Goal: Transaction & Acquisition: Book appointment/travel/reservation

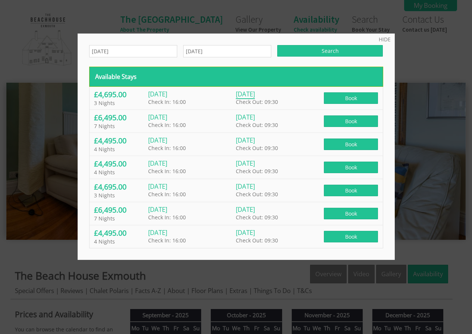
scroll to position [261, 0]
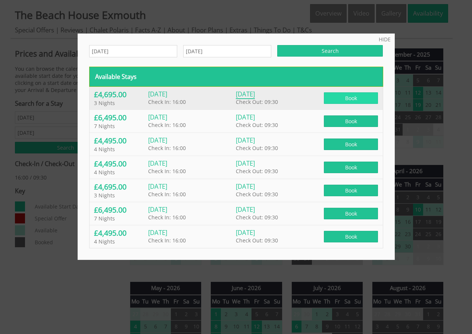
click at [330, 95] on span "Book" at bounding box center [351, 98] width 54 height 12
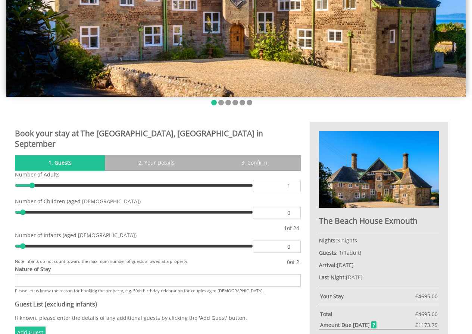
scroll to position [186, 0]
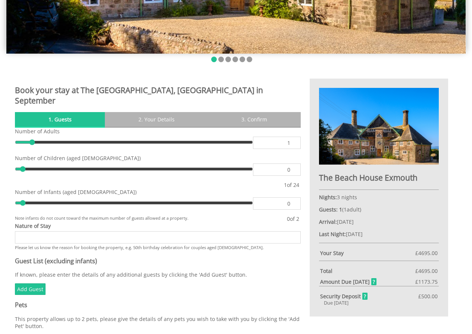
click at [99, 231] on input "Nature of Stay" at bounding box center [158, 237] width 286 height 12
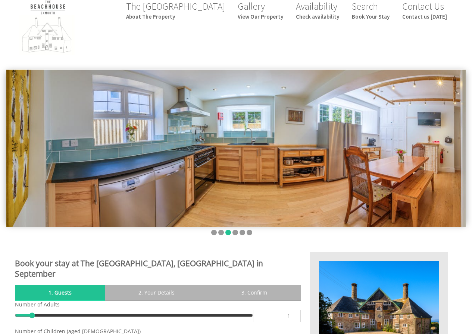
scroll to position [0, 0]
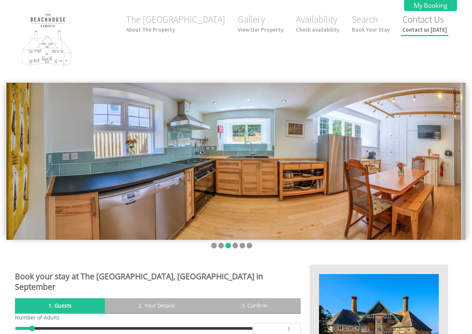
type input "60th birthday celebrations for 16 [DEMOGRAPHIC_DATA]"
click at [429, 23] on link "Contact Us Contact us [DATE]" at bounding box center [424, 23] width 45 height 20
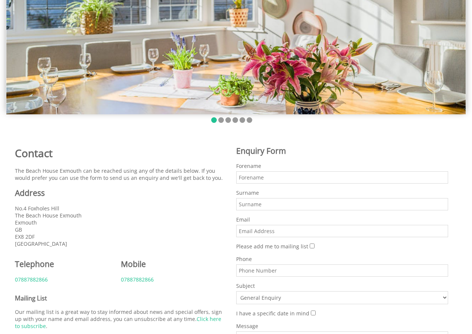
scroll to position [186, 0]
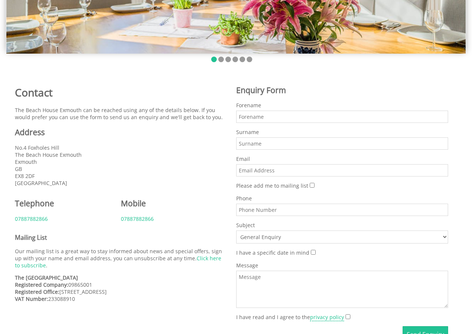
click at [264, 119] on input "Forename" at bounding box center [342, 117] width 212 height 12
type input "F"
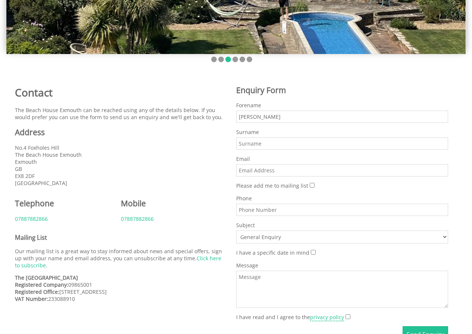
type input "[PERSON_NAME]"
click at [254, 146] on input "Surname" at bounding box center [342, 144] width 212 height 12
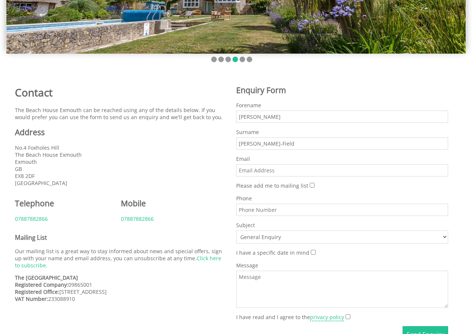
type input "[PERSON_NAME]-Field"
click at [262, 172] on input "Email" at bounding box center [342, 170] width 212 height 12
type input "[EMAIL_ADDRESS][DOMAIN_NAME]"
type input "07916347030"
click at [289, 236] on select "General Enquiry The [GEOGRAPHIC_DATA]" at bounding box center [342, 237] width 212 height 13
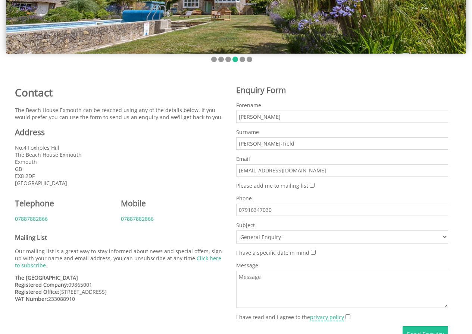
click at [236, 231] on select "General Enquiry The [GEOGRAPHIC_DATA]" at bounding box center [342, 237] width 212 height 13
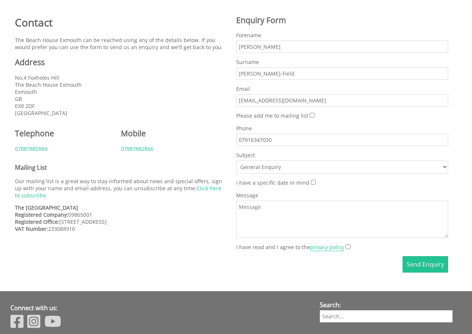
scroll to position [261, 0]
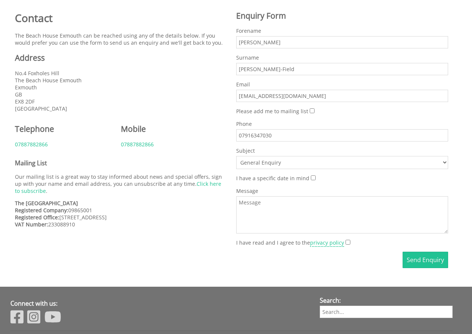
click at [311, 179] on input "I have a specific date in mind" at bounding box center [313, 178] width 5 height 5
checkbox input "true"
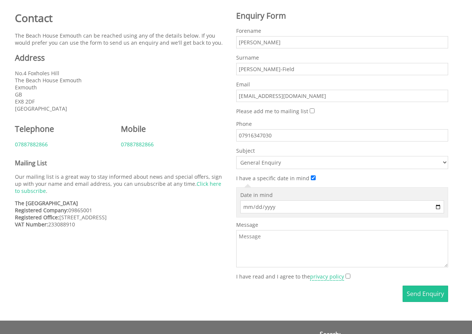
click at [299, 207] on input "Date in mind" at bounding box center [342, 207] width 204 height 13
type input "[PHONE_NUMBER]"
click at [282, 211] on input "[PHONE_NUMBER]" at bounding box center [342, 207] width 204 height 13
click at [435, 204] on input "[PHONE_NUMBER]" at bounding box center [342, 207] width 204 height 13
click at [264, 208] on input "[PHONE_NUMBER]" at bounding box center [342, 207] width 204 height 13
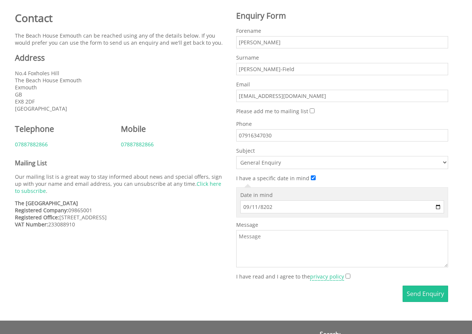
click at [264, 208] on input "[PHONE_NUMBER]" at bounding box center [342, 207] width 204 height 13
click at [282, 208] on input "[PHONE_NUMBER]" at bounding box center [342, 207] width 204 height 13
type input "[DATE]"
click at [435, 208] on input "[DATE]" at bounding box center [342, 207] width 204 height 13
click at [289, 244] on textarea "Message" at bounding box center [342, 248] width 212 height 37
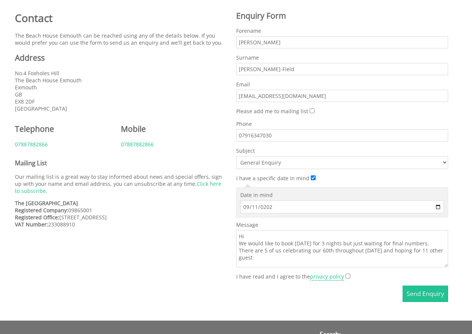
scroll to position [1, 0]
click at [258, 235] on textarea "Hi We would like to book [DATE] for 3 nights but just waiting for final numbers…" at bounding box center [342, 248] width 212 height 37
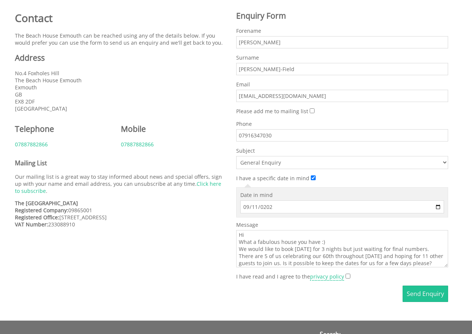
scroll to position [10, 0]
click at [428, 264] on textarea "Hi What a fabulous house you have :) We would like to book [DATE] for 3 nights …" at bounding box center [342, 248] width 212 height 37
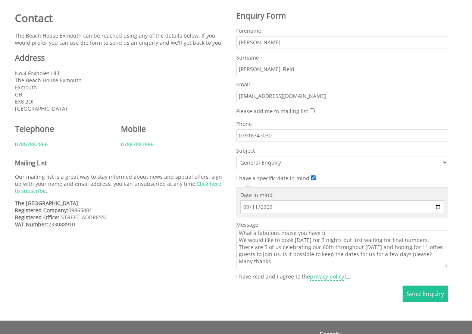
scroll to position [23, 0]
type textarea "Hi What a fabulous house you have :) We would like to book [DATE] for 3 nights …"
click at [345, 274] on input "I have read and I agree to the privacy policy" at bounding box center [347, 276] width 5 height 5
checkbox input "true"
click at [304, 223] on label "Message" at bounding box center [342, 224] width 212 height 7
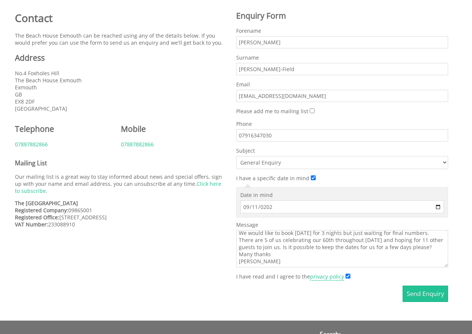
click at [304, 230] on textarea "Hi What a fabulous house you have :) We would like to book [DATE] for 3 nights …" at bounding box center [342, 248] width 212 height 37
click at [422, 250] on textarea "Hi What a fabulous house you have :) We would like to book [DATE] for 3 nights …" at bounding box center [342, 248] width 212 height 37
click at [431, 253] on textarea "Hi What a fabulous house you have :) We would like to book [DATE] for 3 nights …" at bounding box center [342, 248] width 212 height 37
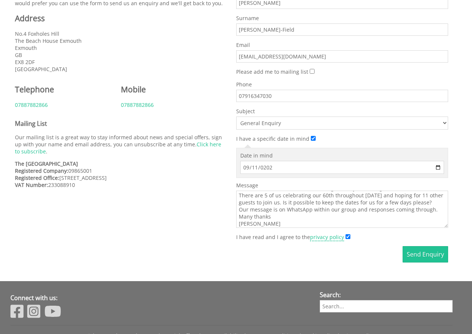
scroll to position [335, 0]
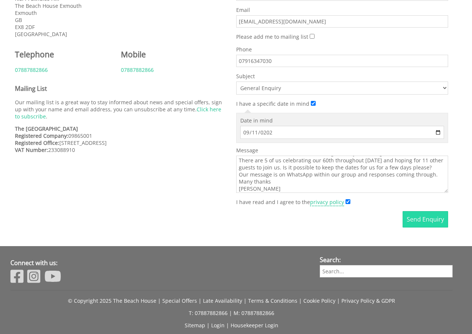
type textarea "Hi What a fabulous house you have :) We would like to book [DATE] for 3 nights …"
click at [436, 218] on button "Send Enquiry" at bounding box center [424, 219] width 45 height 16
